Goal: Transaction & Acquisition: Purchase product/service

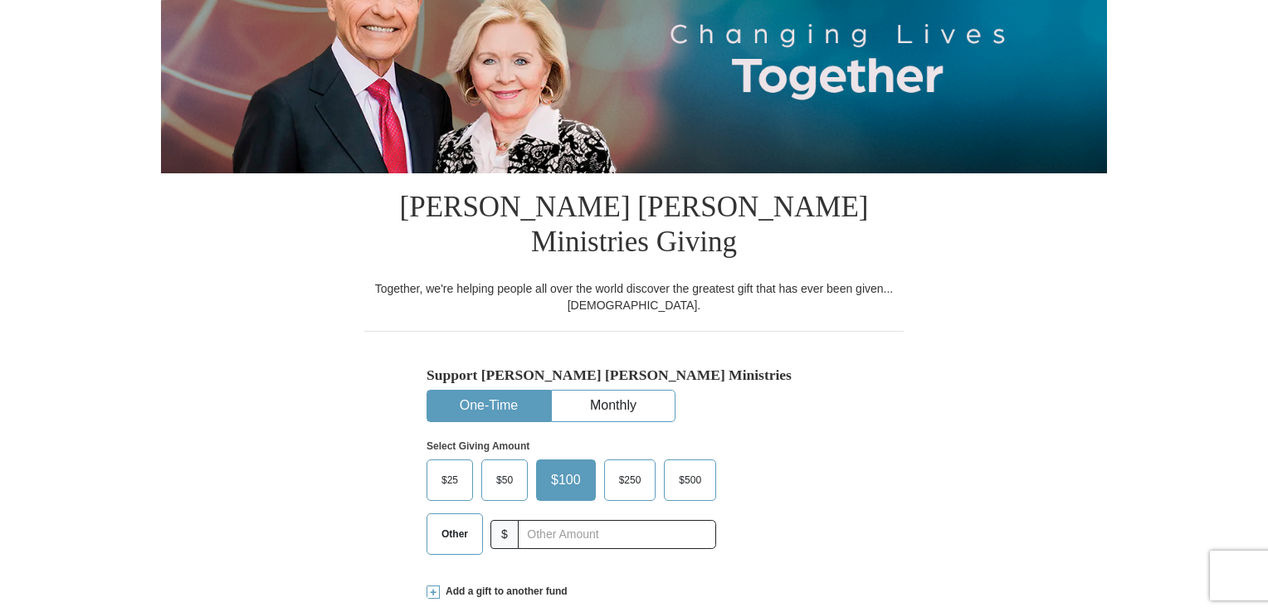
scroll to position [247, 0]
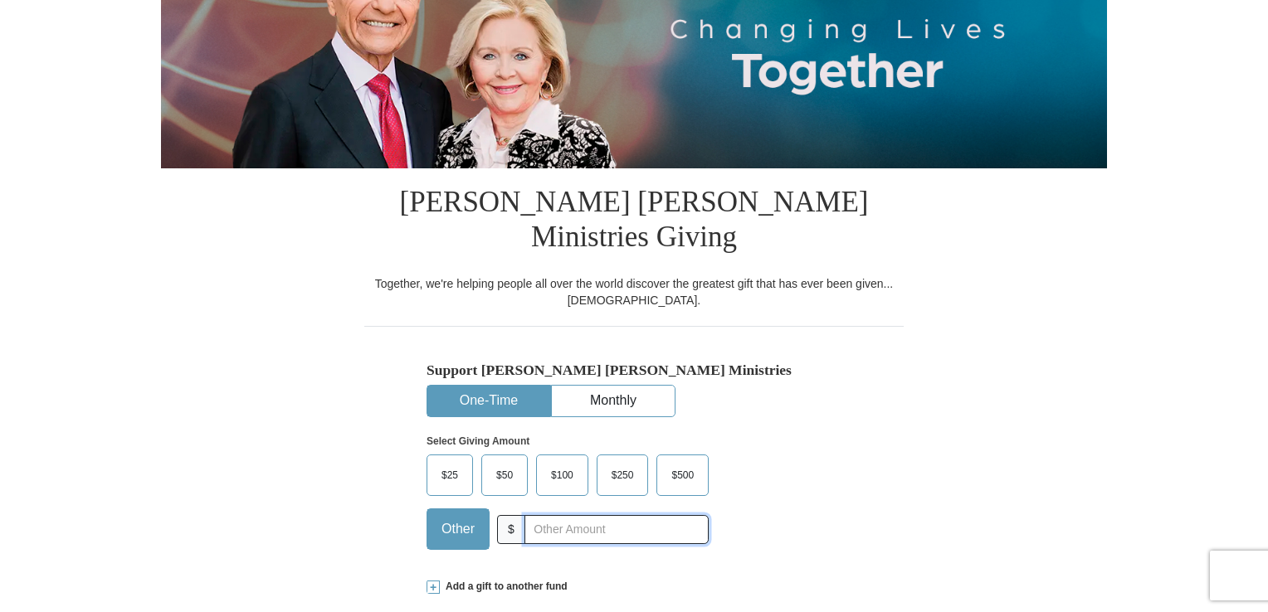
click at [544, 515] on input "text" at bounding box center [616, 529] width 184 height 29
click at [796, 467] on div "Select Giving Amount Amount must be a valid number The total gift cannot be les…" at bounding box center [633, 489] width 415 height 145
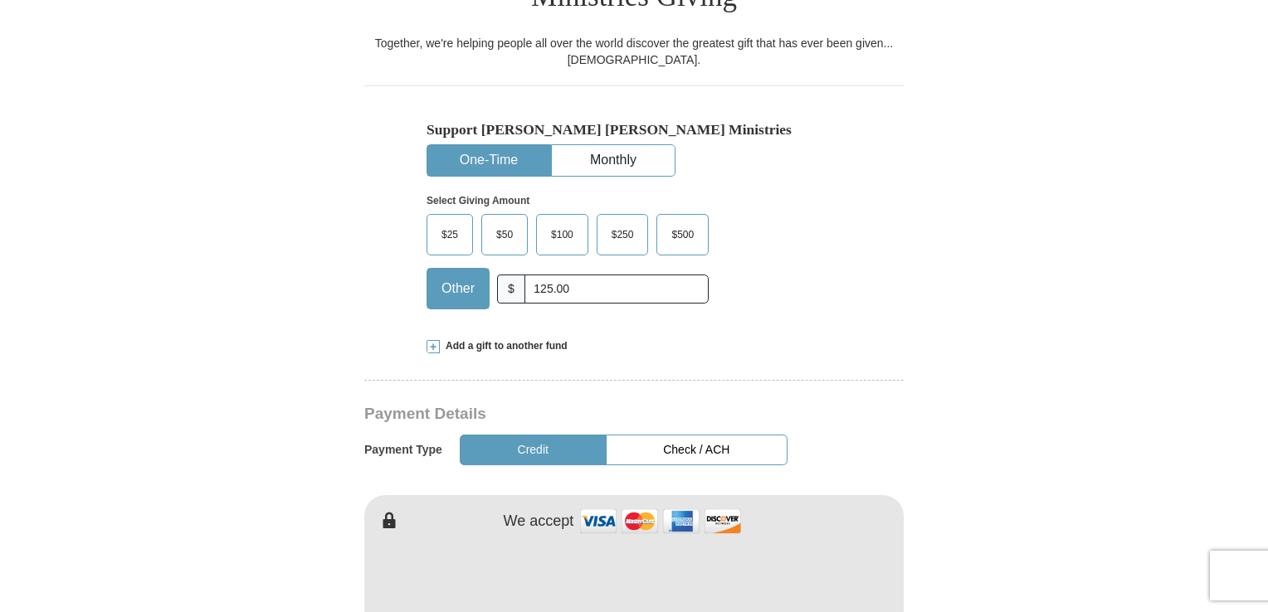
scroll to position [498, 0]
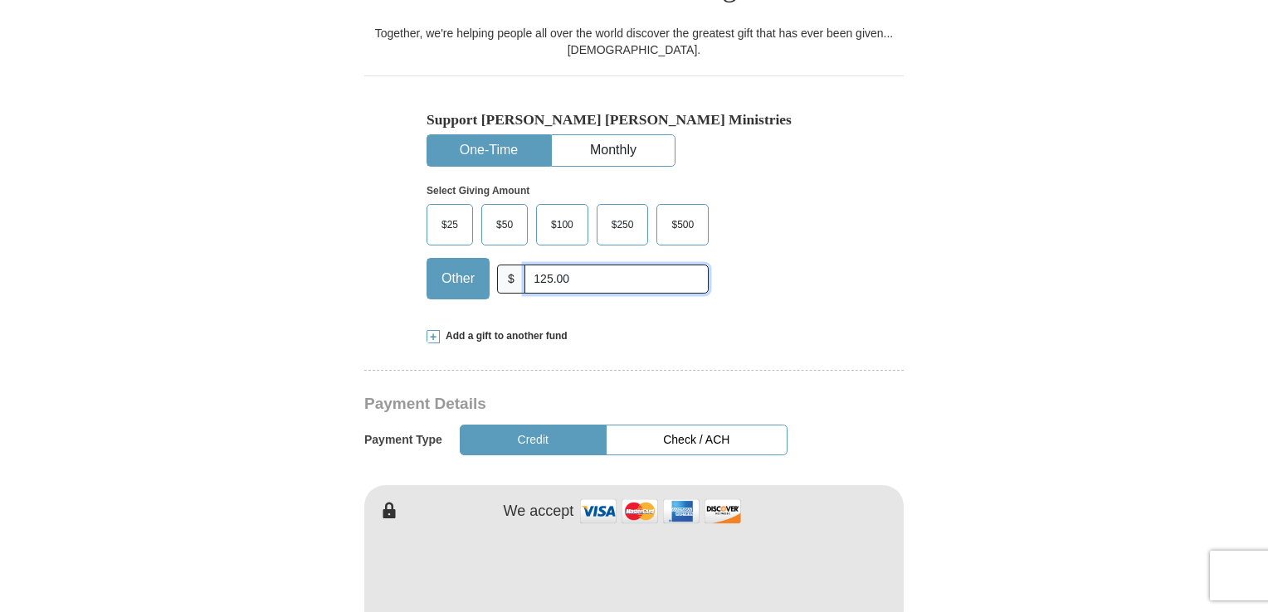
click at [571, 265] on input "125.00" at bounding box center [616, 279] width 184 height 29
type input "125"
click at [574, 425] on button "Credit" at bounding box center [533, 440] width 147 height 31
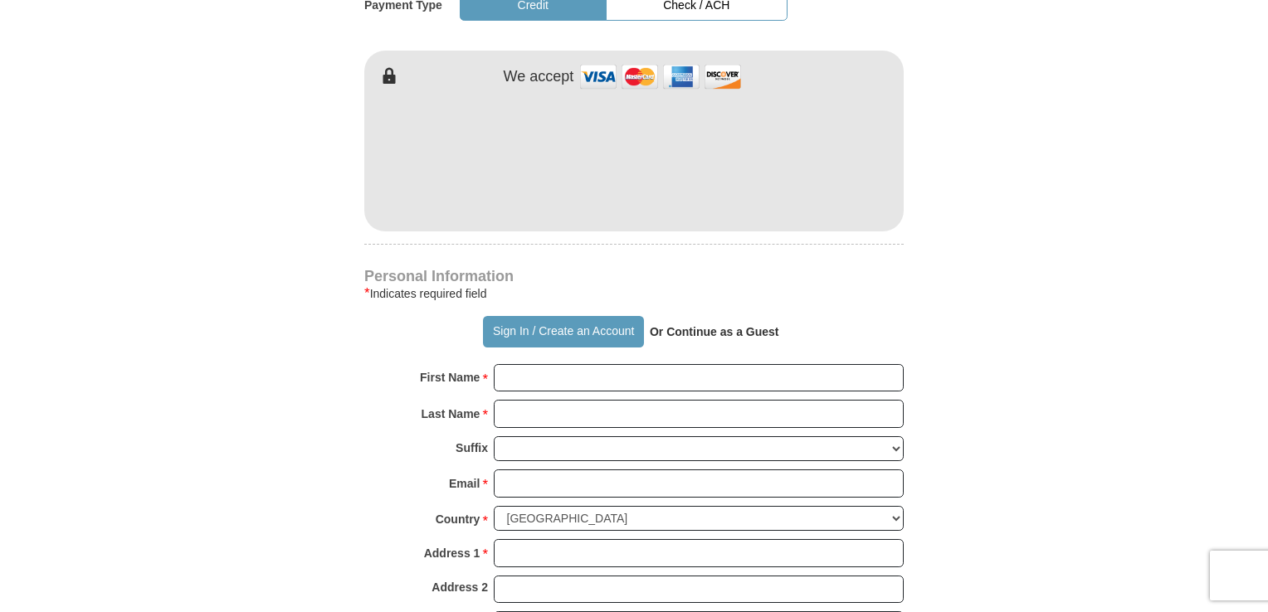
scroll to position [942, 0]
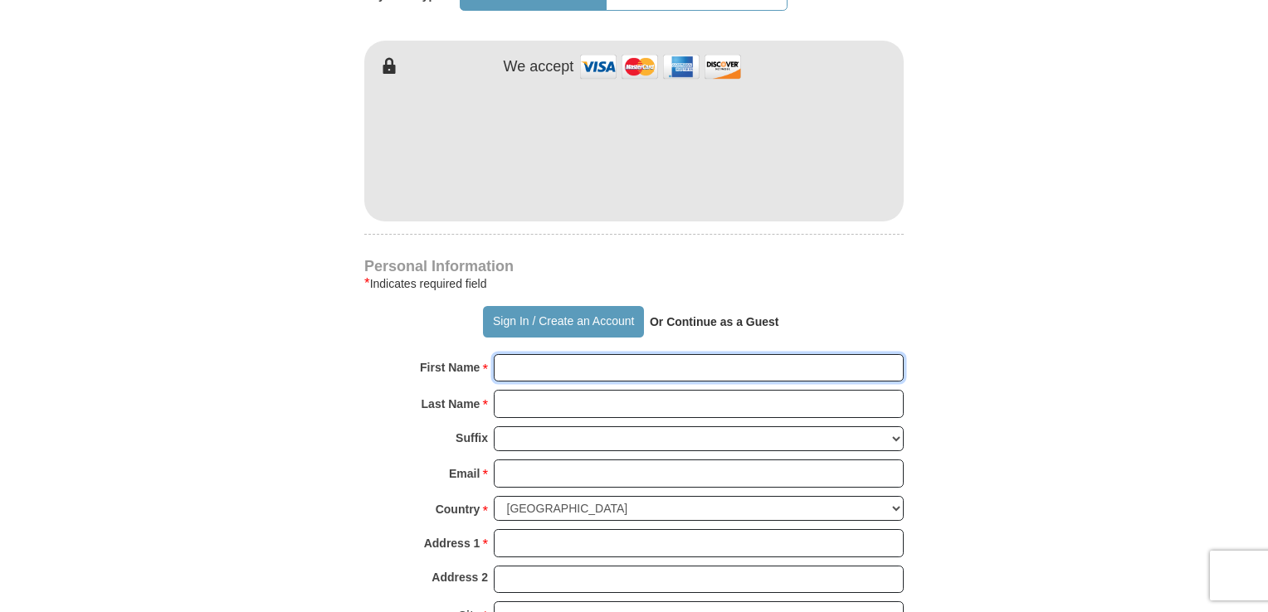
click at [613, 354] on input "First Name *" at bounding box center [699, 368] width 410 height 28
type input "[PERSON_NAME]"
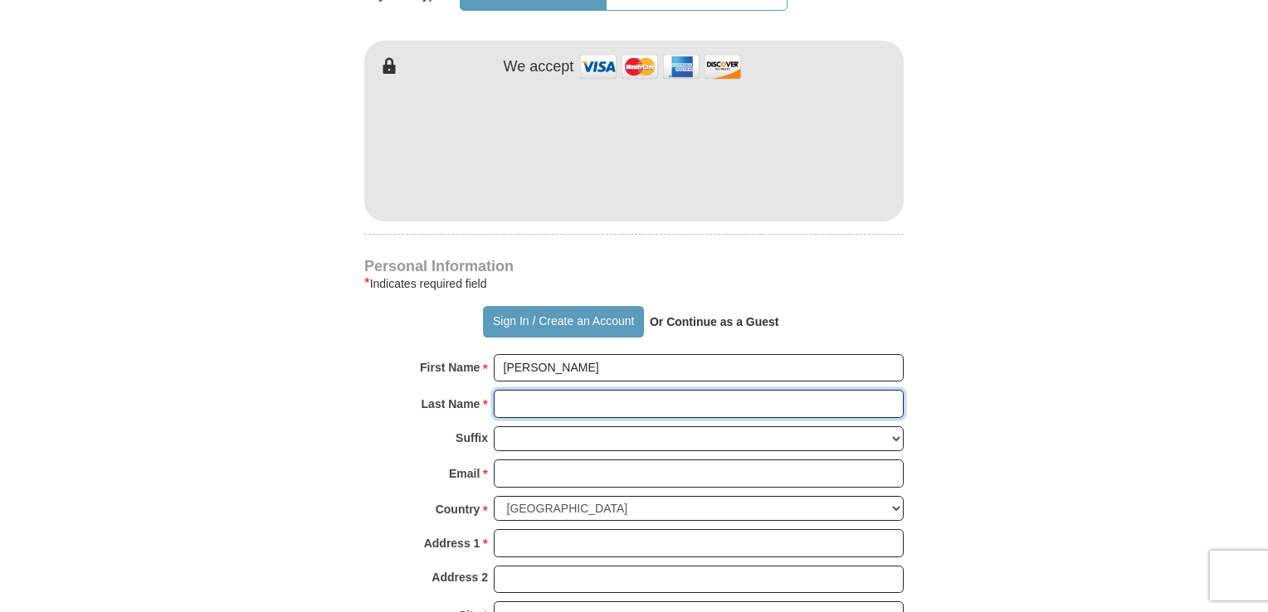
click at [604, 390] on input "Last Name *" at bounding box center [699, 404] width 410 height 28
type input "[PERSON_NAME]"
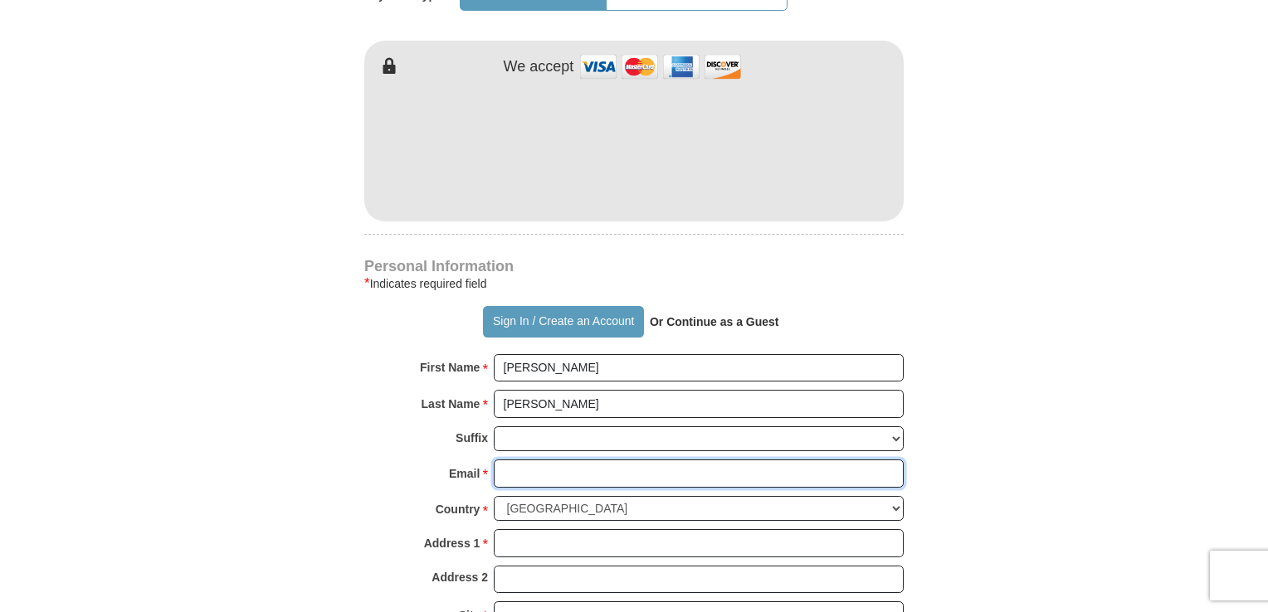
click at [577, 460] on input "Email *" at bounding box center [699, 474] width 410 height 28
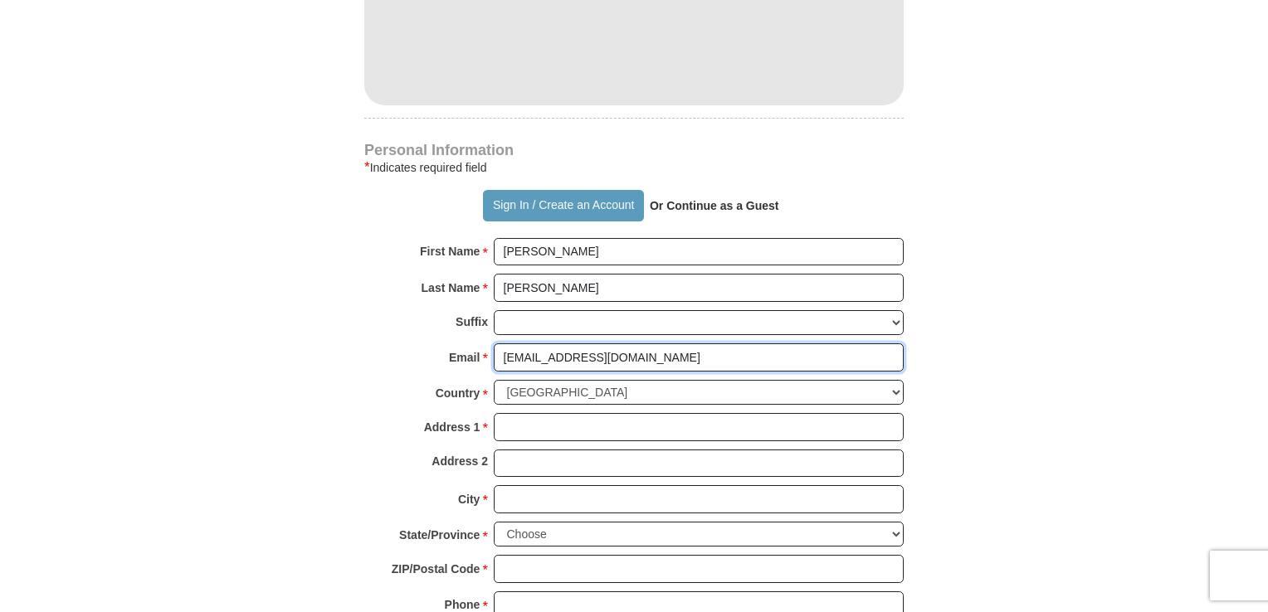
scroll to position [1073, 0]
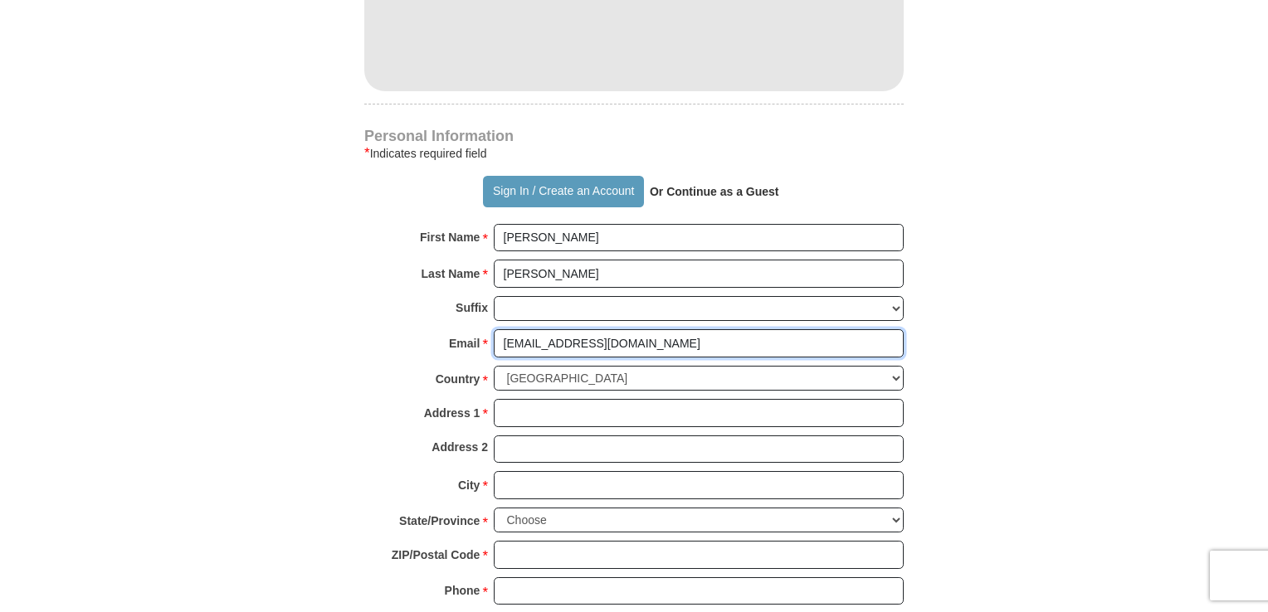
type input "[EMAIL_ADDRESS][DOMAIN_NAME]"
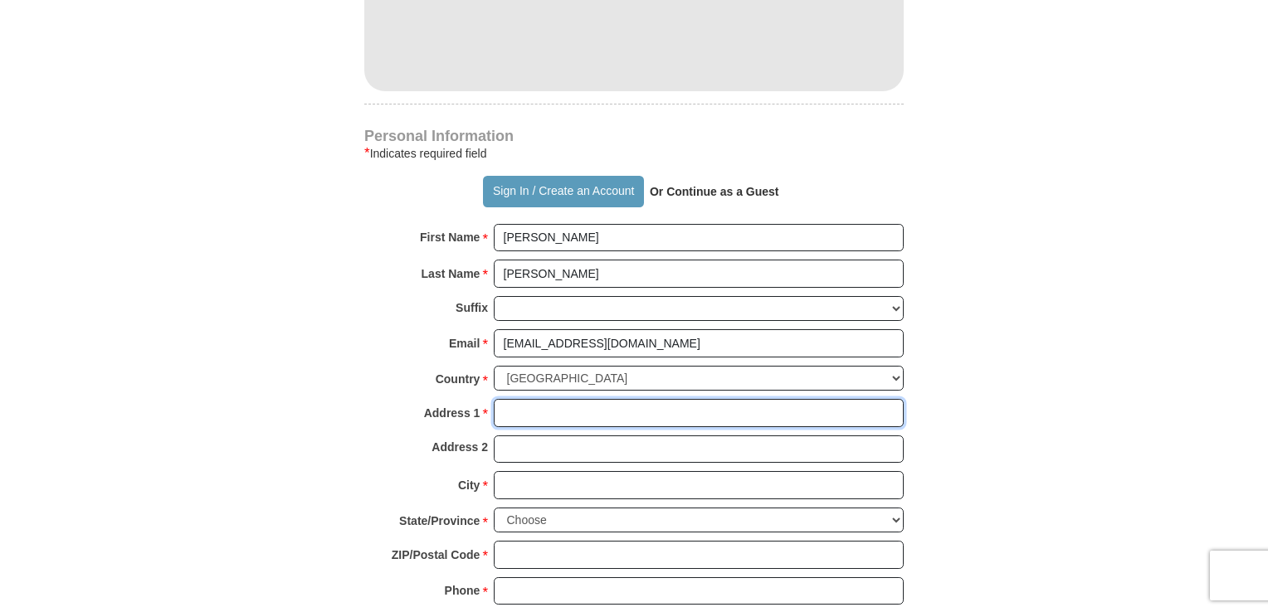
click at [660, 399] on input "Address 1 *" at bounding box center [699, 413] width 410 height 28
type input "[STREET_ADDRESS]"
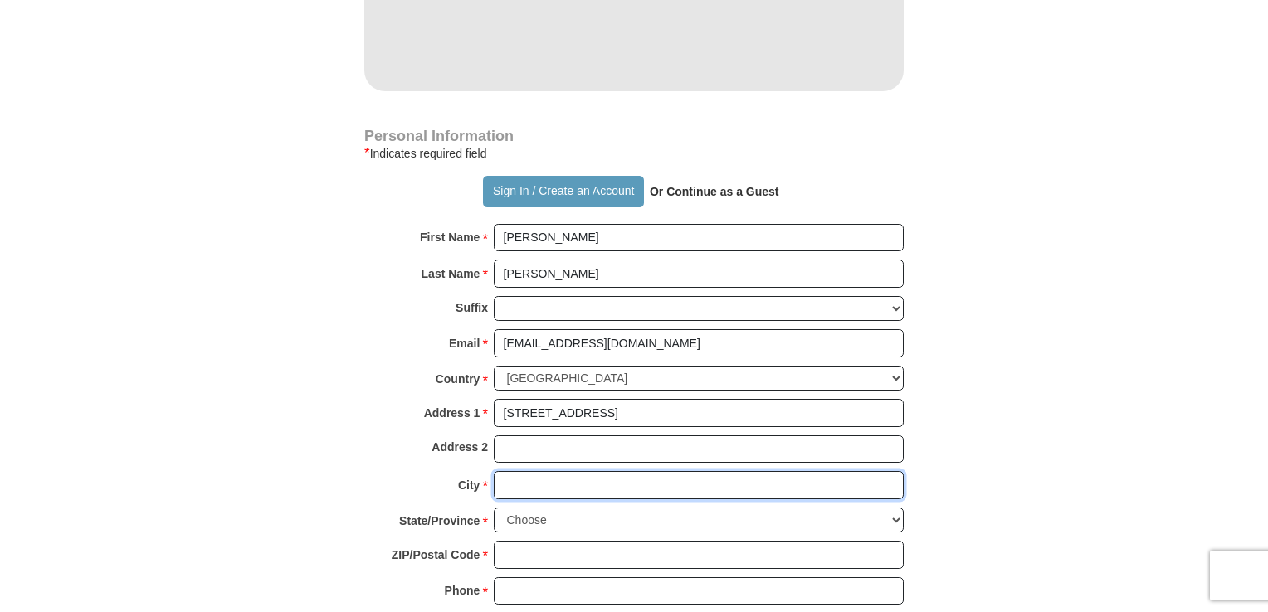
click at [619, 471] on input "City *" at bounding box center [699, 485] width 410 height 28
type input "[GEOGRAPHIC_DATA]"
click at [591, 508] on select "Choose [US_STATE] [US_STATE] [US_STATE] [US_STATE] [US_STATE] Armed Forces Amer…" at bounding box center [699, 521] width 410 height 26
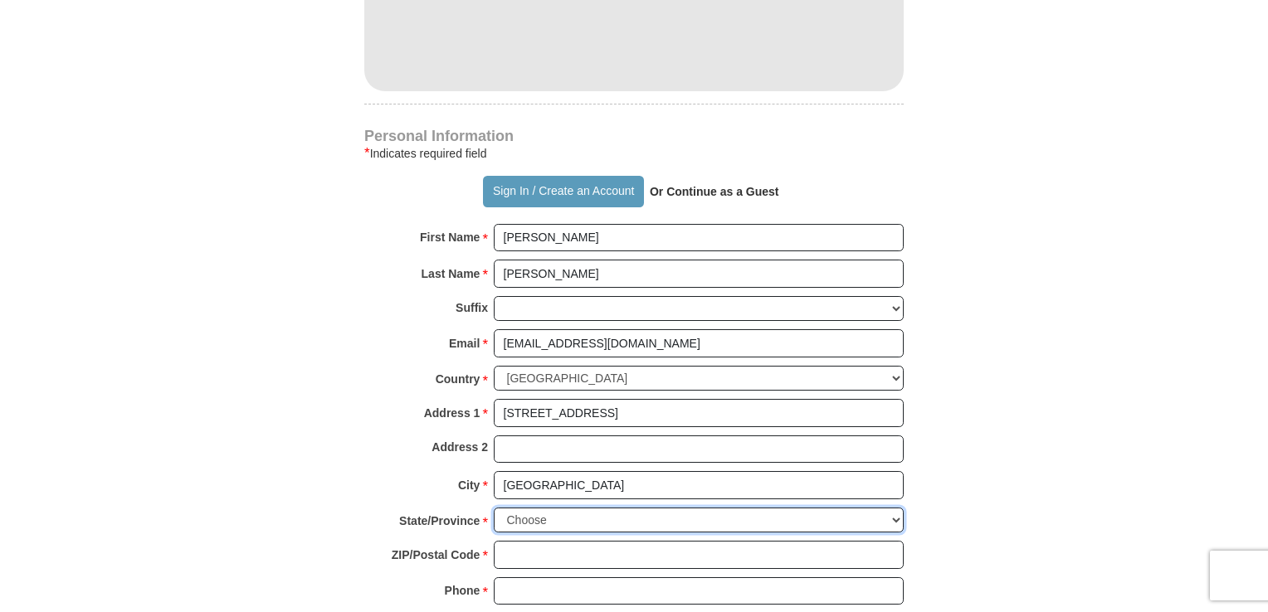
select select "PA"
click at [494, 508] on select "Choose [US_STATE] [US_STATE] [US_STATE] [US_STATE] [US_STATE] Armed Forces Amer…" at bounding box center [699, 521] width 410 height 26
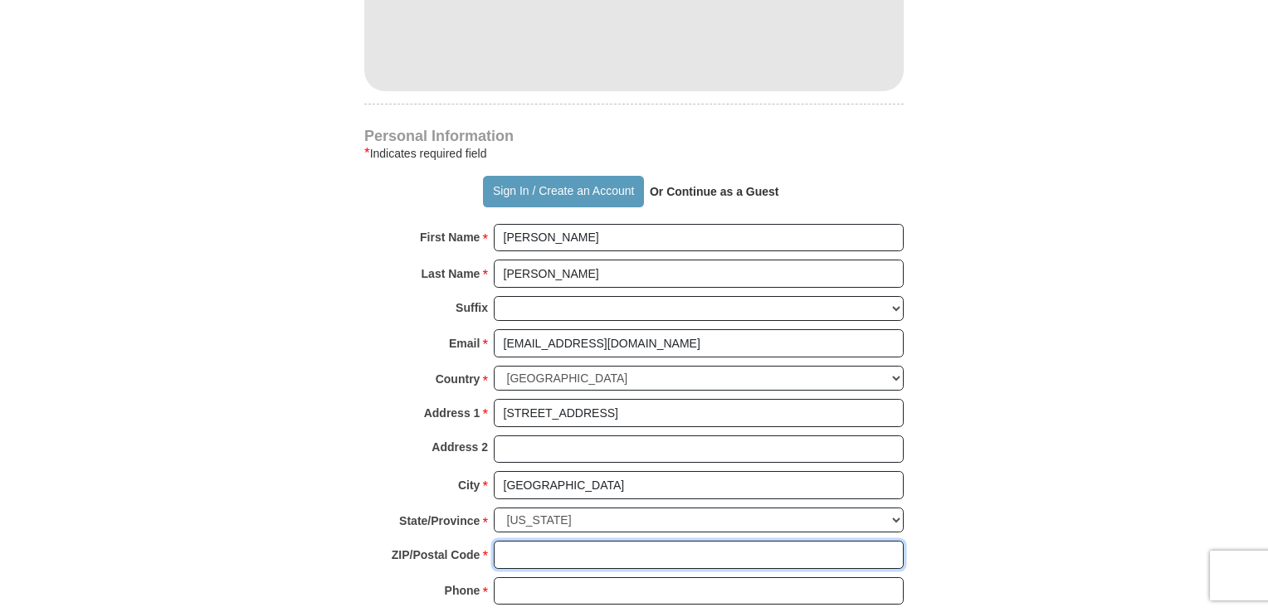
click at [565, 541] on input "ZIP/Postal Code *" at bounding box center [699, 555] width 410 height 28
type input "19352"
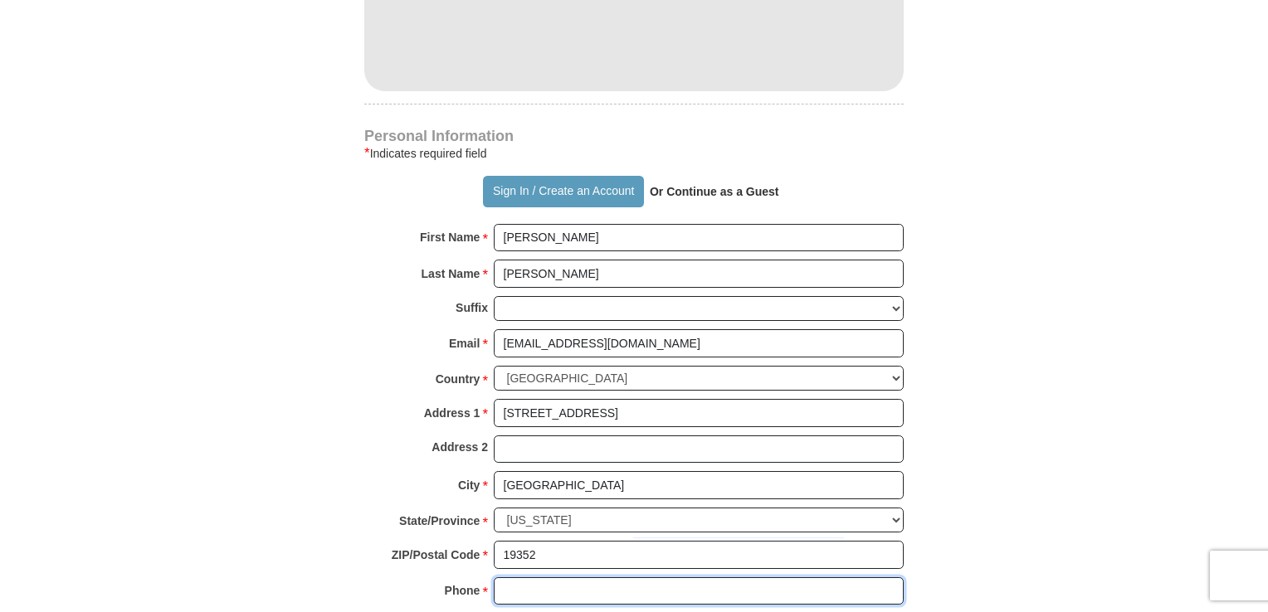
click at [611, 577] on input "Phone * *" at bounding box center [699, 591] width 410 height 28
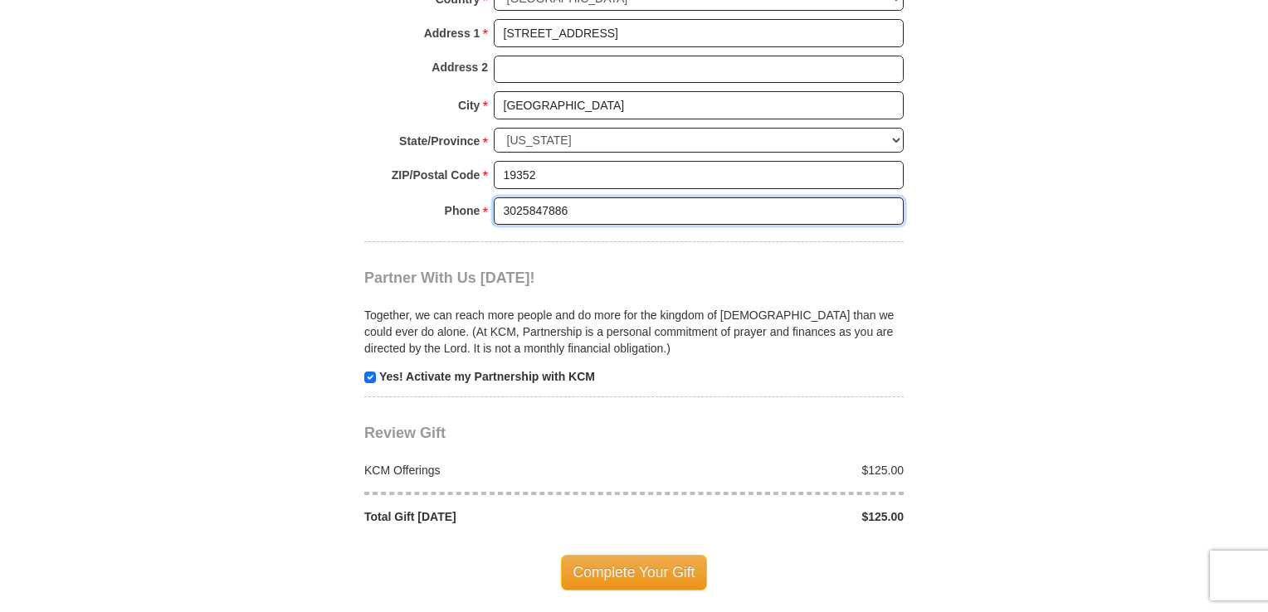
scroll to position [1453, 0]
type input "3025847886"
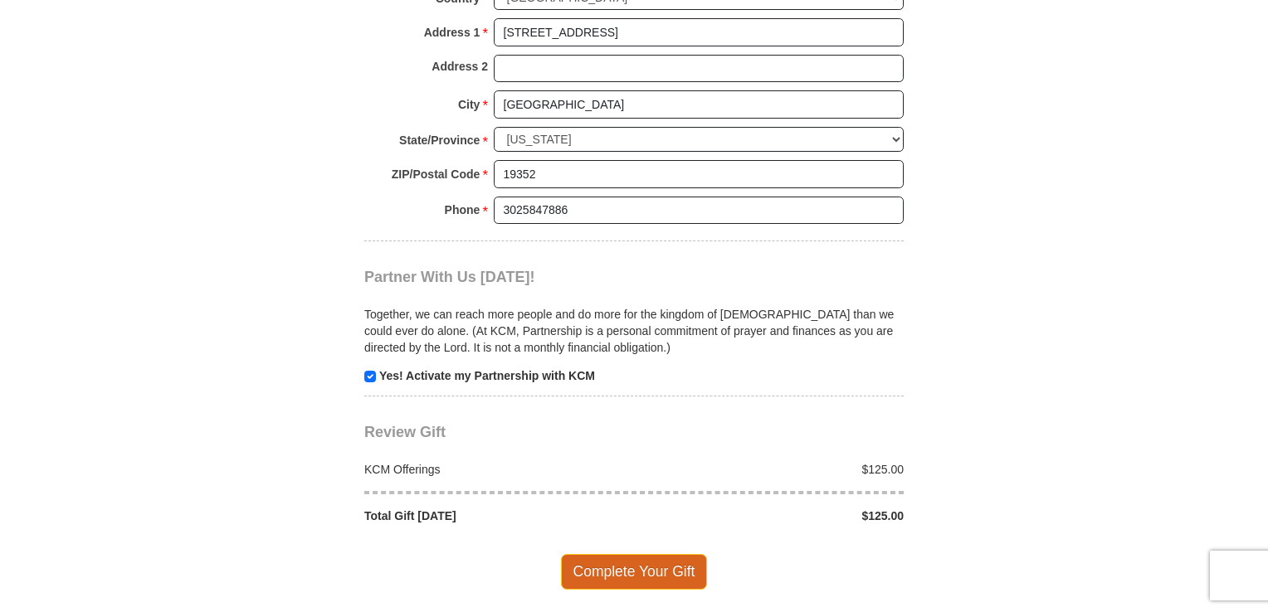
click at [591, 554] on span "Complete Your Gift" at bounding box center [634, 571] width 147 height 35
